Goal: Obtain resource: Obtain resource

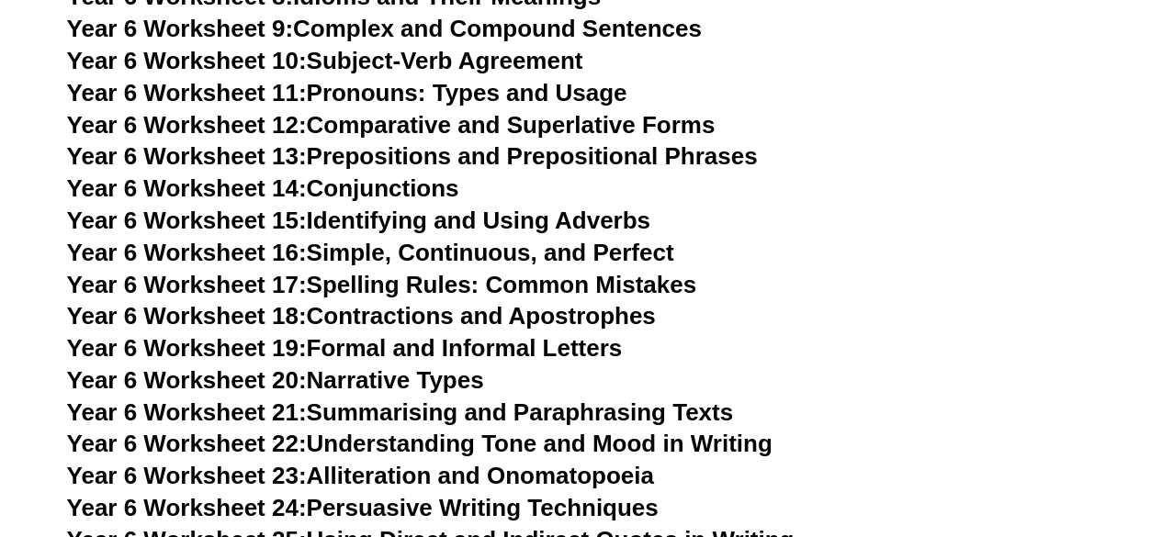
scroll to position [10310, 0]
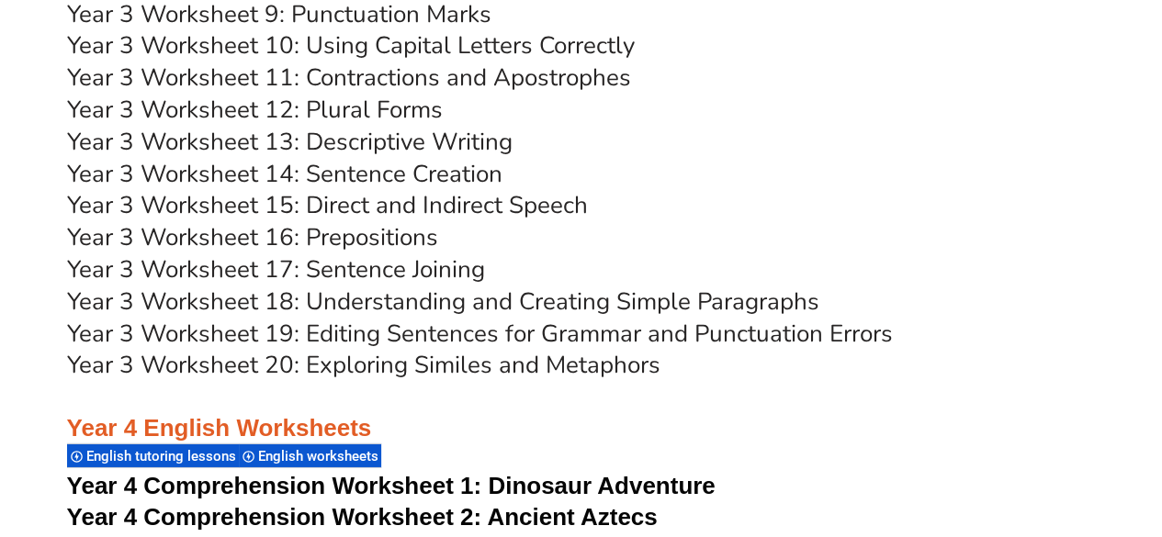
scroll to position [6270, 0]
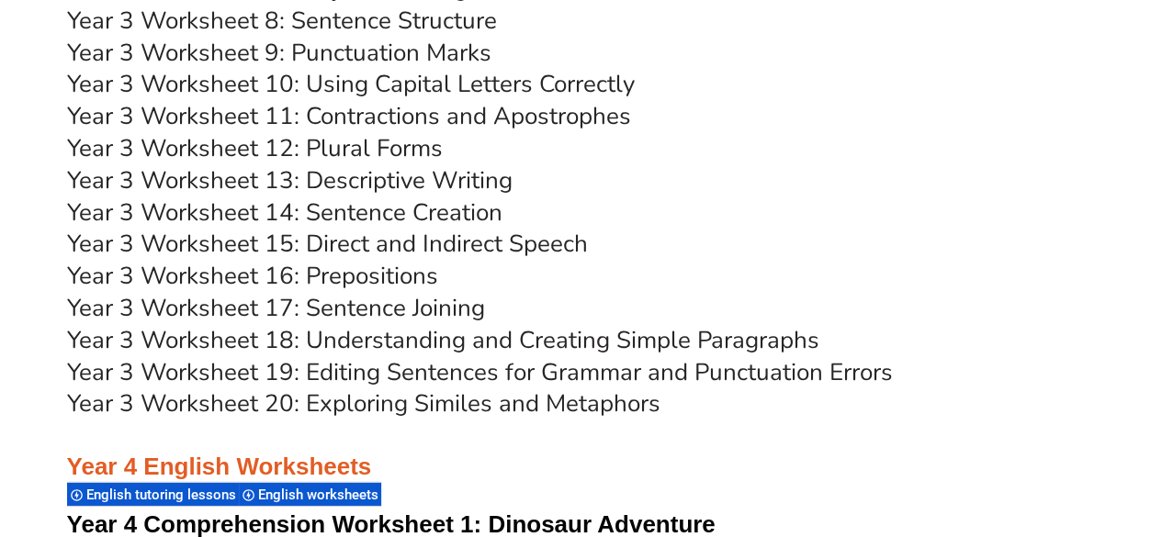
click at [369, 339] on link "Year 3 Worksheet 18: Understanding and Creating Simple Paragraphs" at bounding box center [443, 340] width 752 height 32
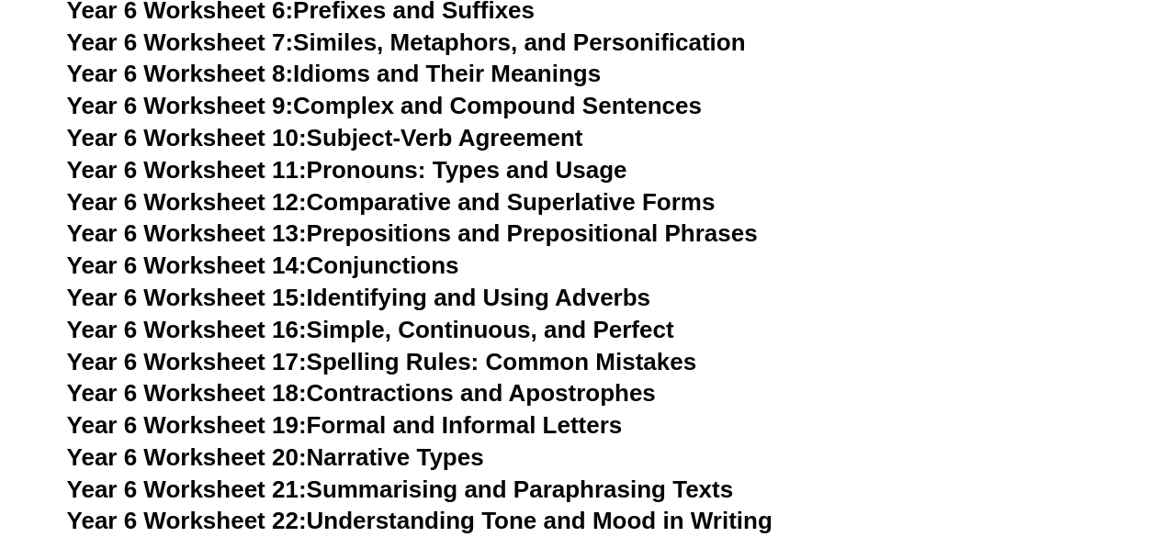
scroll to position [10310, 0]
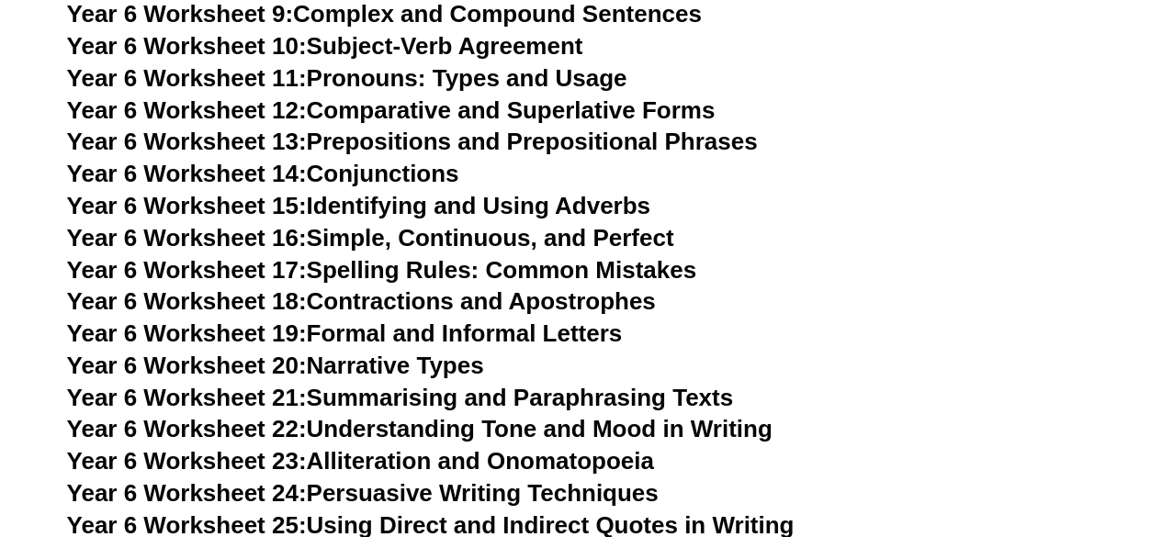
click at [434, 415] on link "Year 6 Worksheet 22: Understanding Tone and Mood in Writing" at bounding box center [419, 429] width 705 height 28
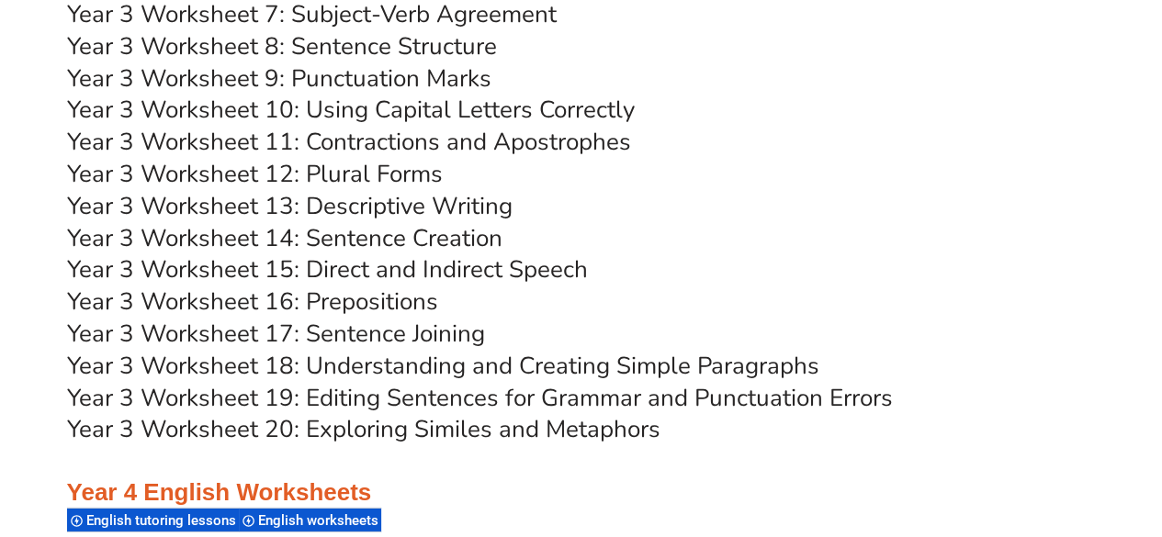
scroll to position [6270, 0]
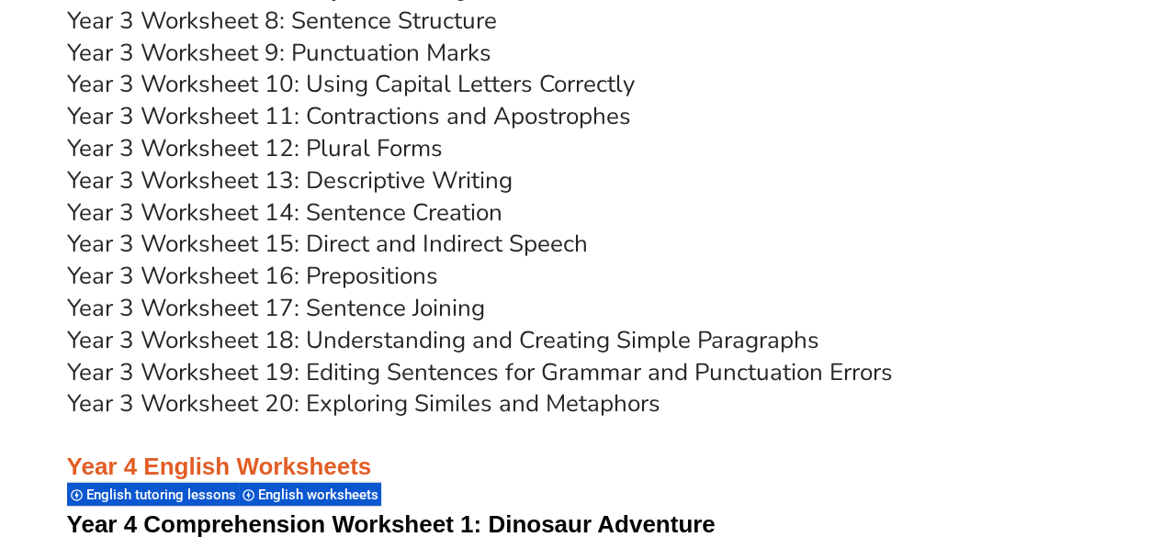
click at [426, 343] on link "Year 3 Worksheet 18: Understanding and Creating Simple Paragraphs" at bounding box center [443, 340] width 752 height 32
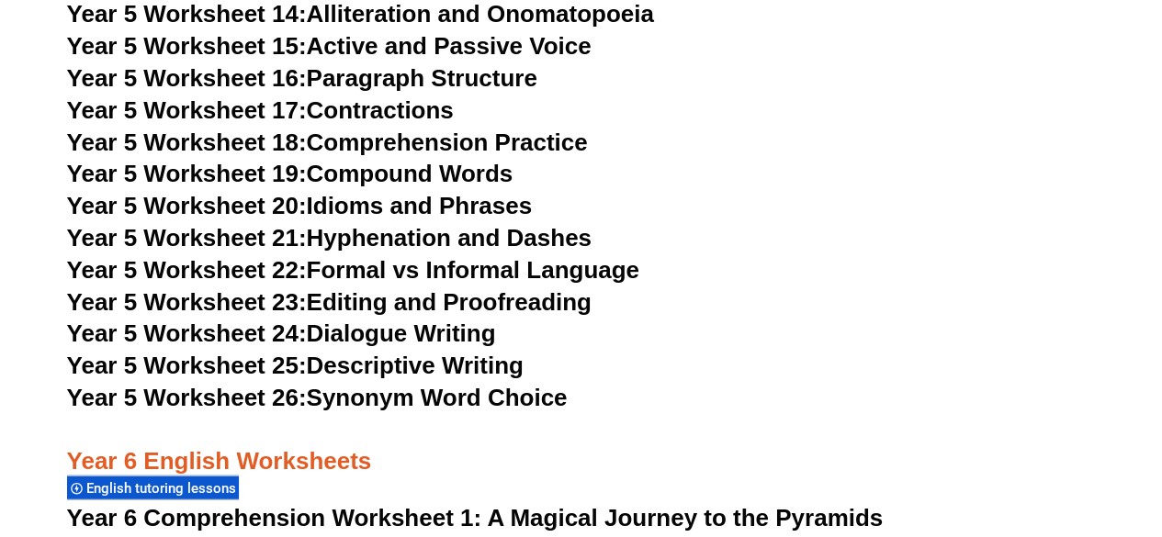
scroll to position [9025, 0]
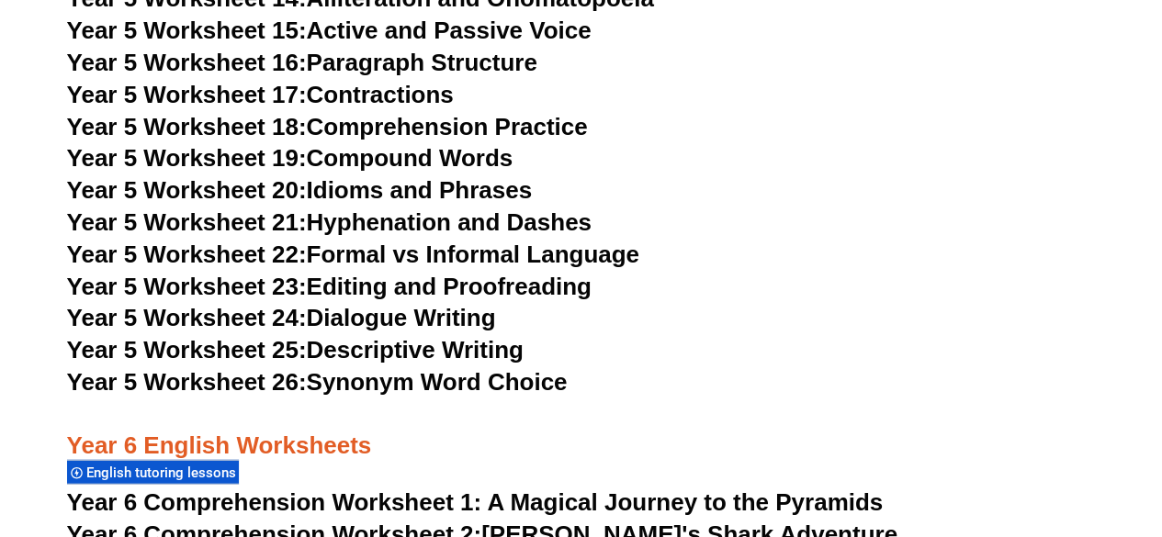
click at [389, 353] on link "Year 5 Worksheet 25: Descriptive Writing" at bounding box center [295, 350] width 456 height 28
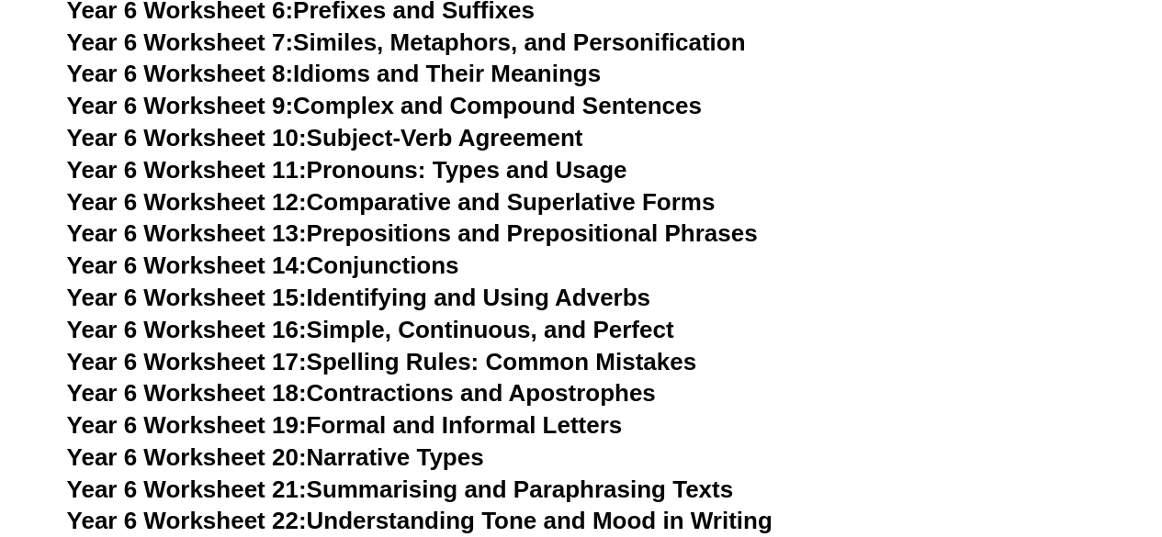
scroll to position [10310, 0]
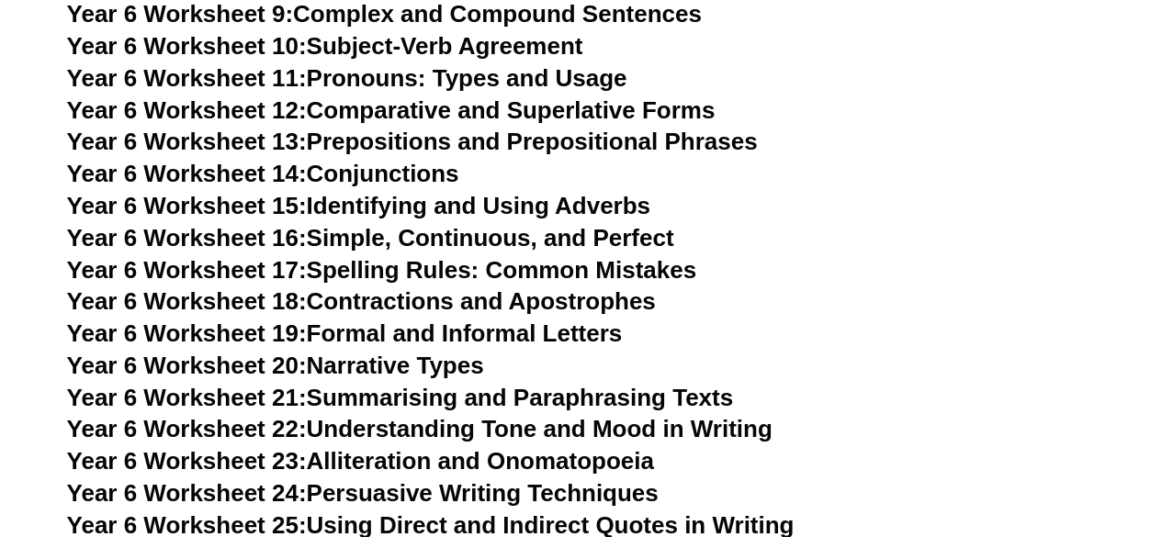
click at [378, 384] on link "Year 6 Worksheet 21: Summarising and Paraphrasing Texts" at bounding box center [400, 398] width 666 height 28
click at [406, 352] on link "Year 6 Worksheet 20: Narrative Types" at bounding box center [275, 366] width 417 height 28
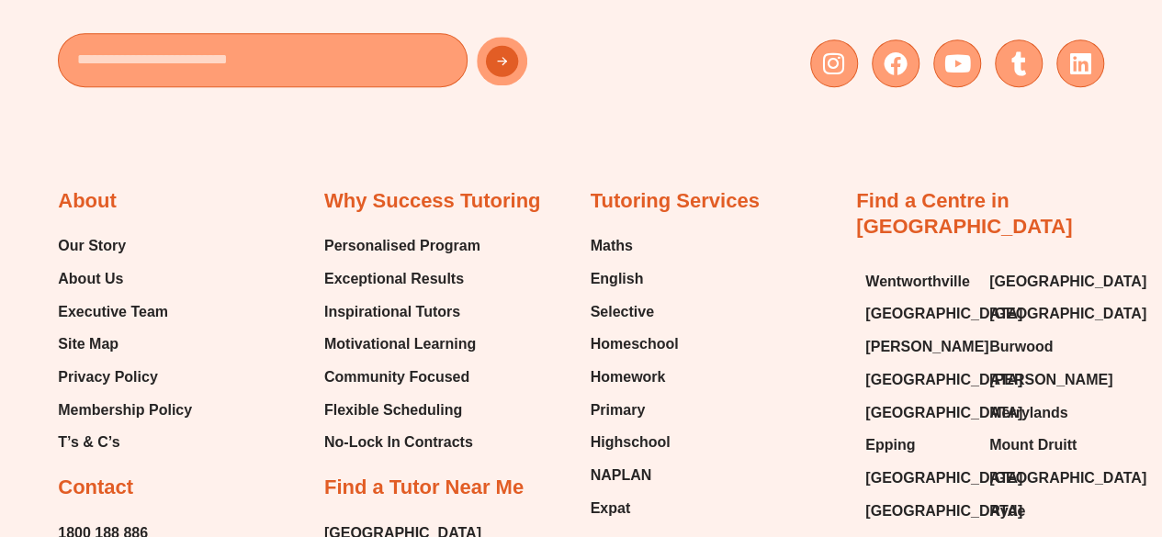
scroll to position [18068, 0]
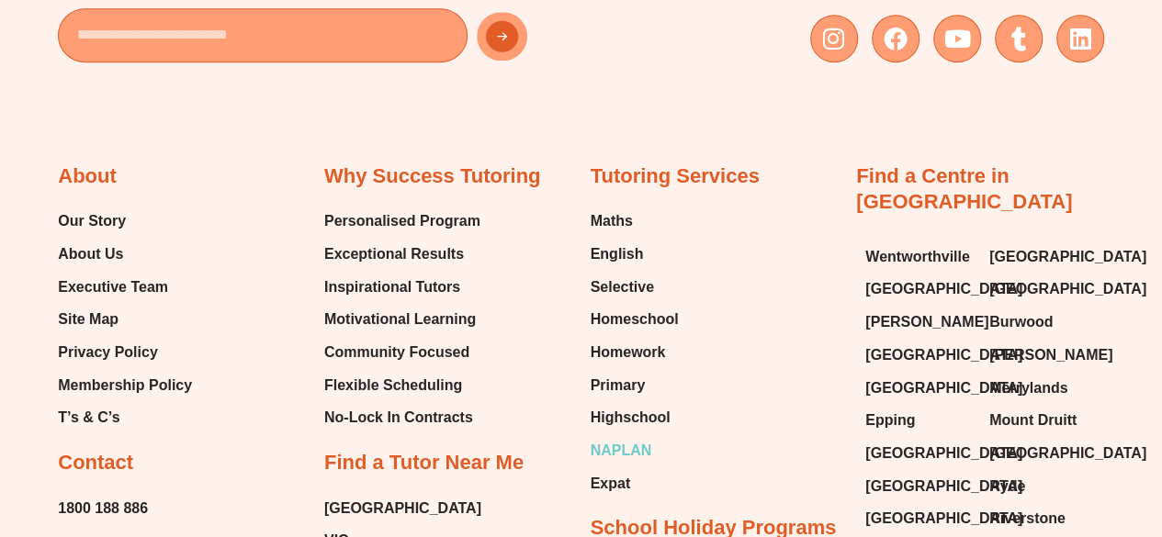
click at [628, 437] on span "NAPLAN" at bounding box center [621, 451] width 62 height 28
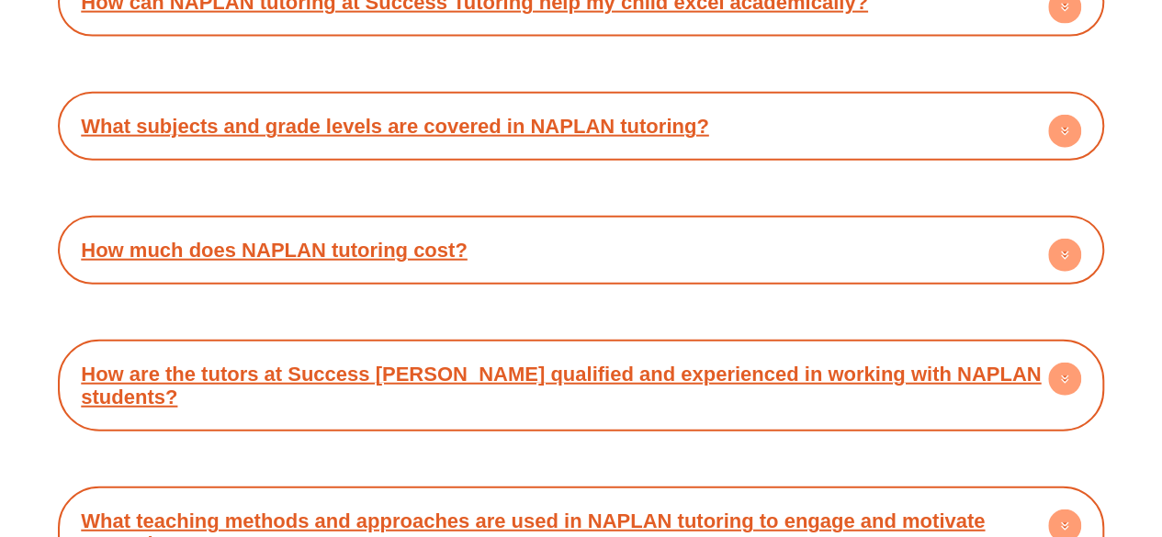
scroll to position [9081, 0]
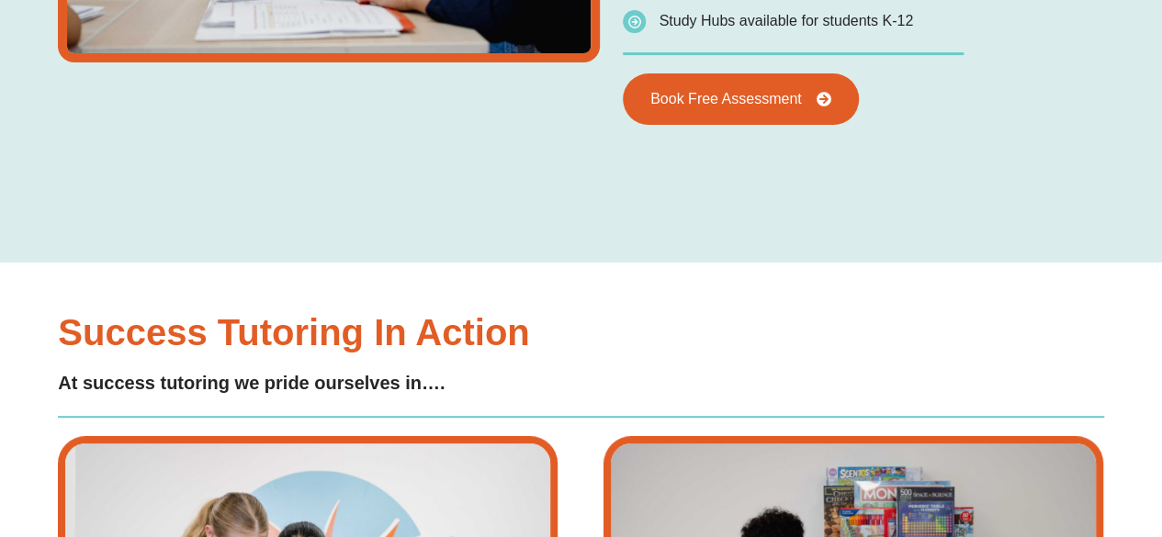
type input "*"
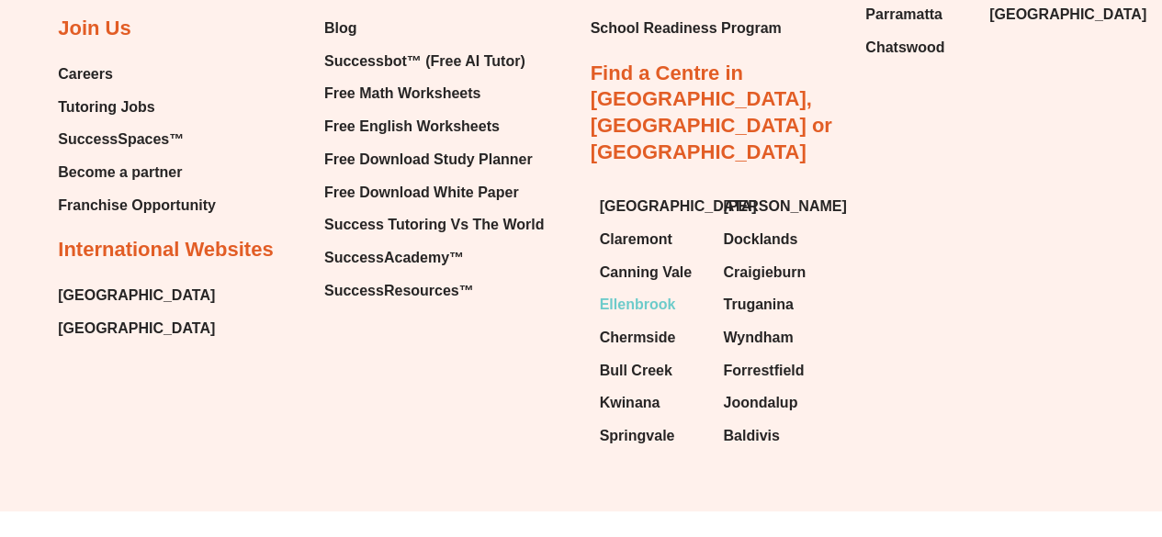
scroll to position [6685, 0]
